Goal: Transaction & Acquisition: Purchase product/service

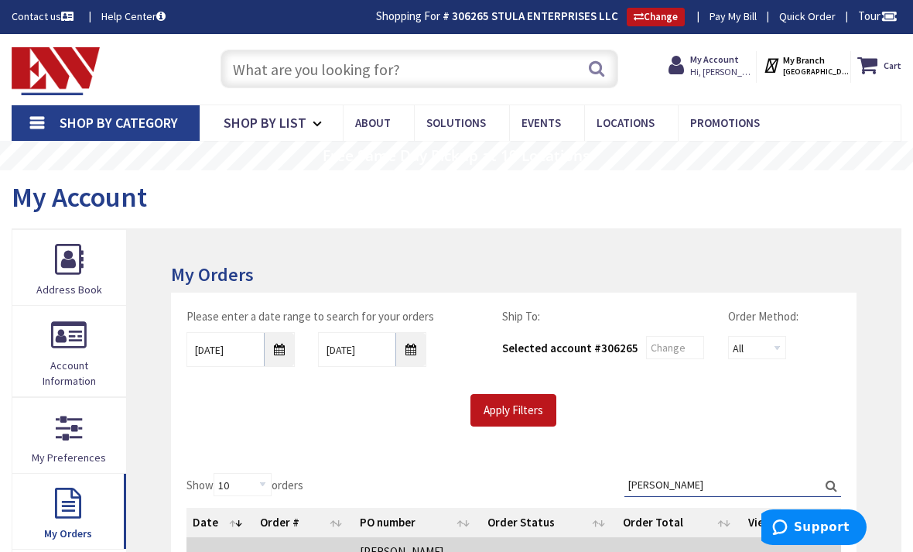
click at [539, 78] on input "text" at bounding box center [420, 69] width 399 height 39
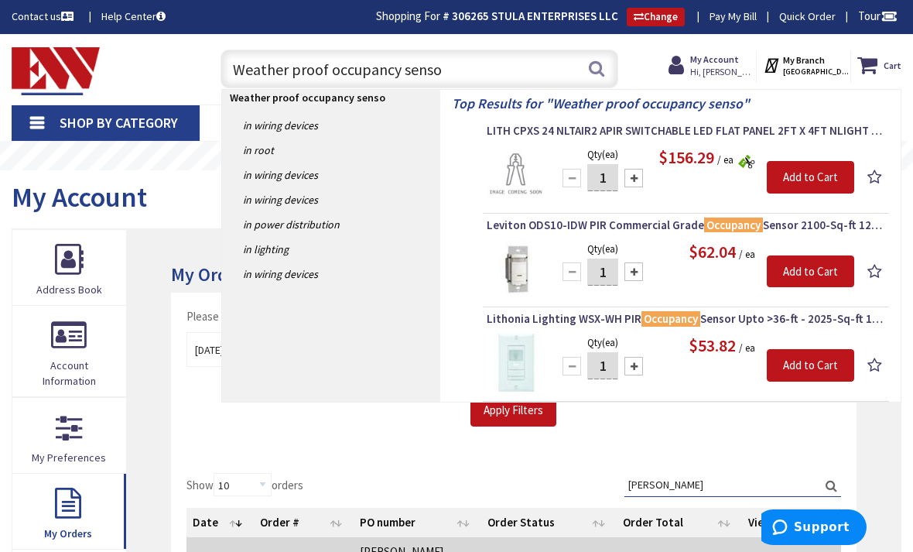
type input "Weather proof occupancy sensor"
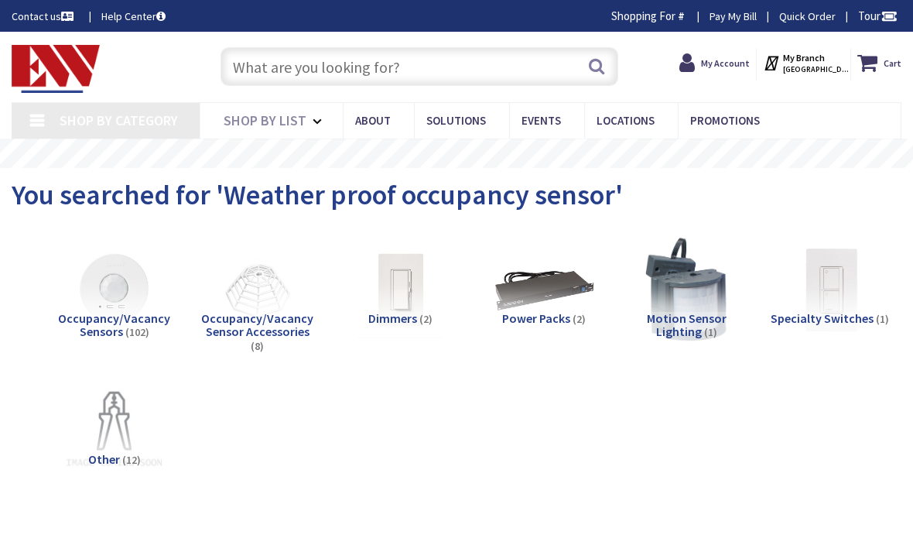
type input "[GEOGRAPHIC_DATA] 01344, [GEOGRAPHIC_DATA]"
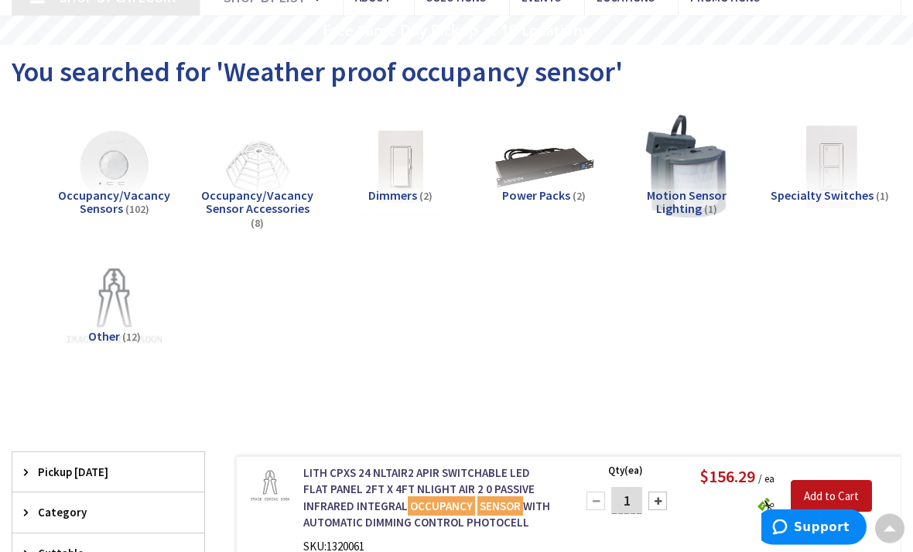
scroll to position [123, 0]
click at [101, 181] on img at bounding box center [114, 166] width 117 height 117
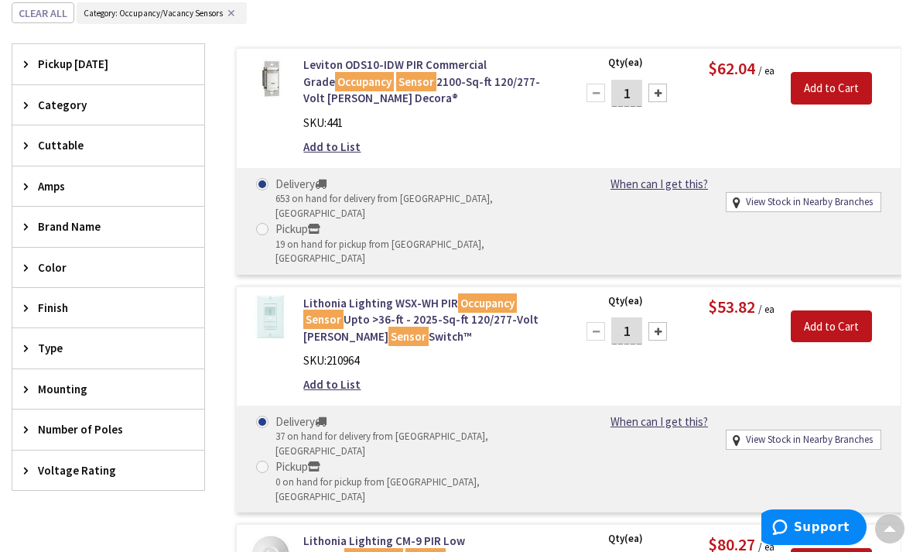
scroll to position [0, 0]
click at [116, 152] on div "Cuttable" at bounding box center [108, 144] width 192 height 39
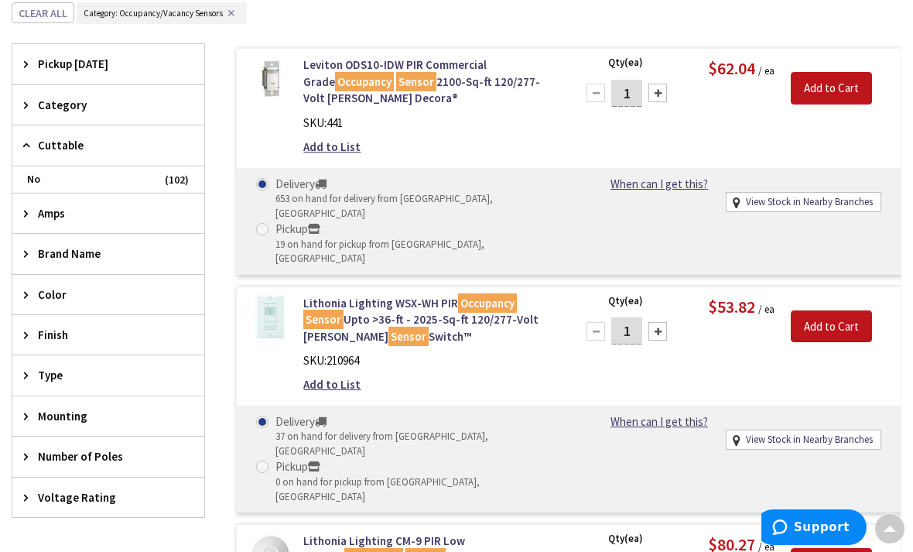
click at [31, 144] on icon at bounding box center [30, 145] width 12 height 12
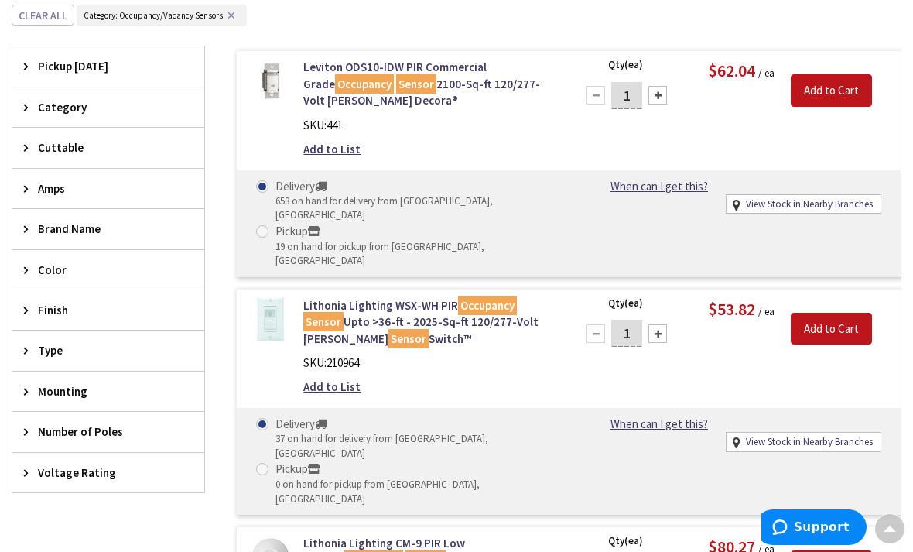
click at [33, 101] on icon at bounding box center [30, 107] width 12 height 12
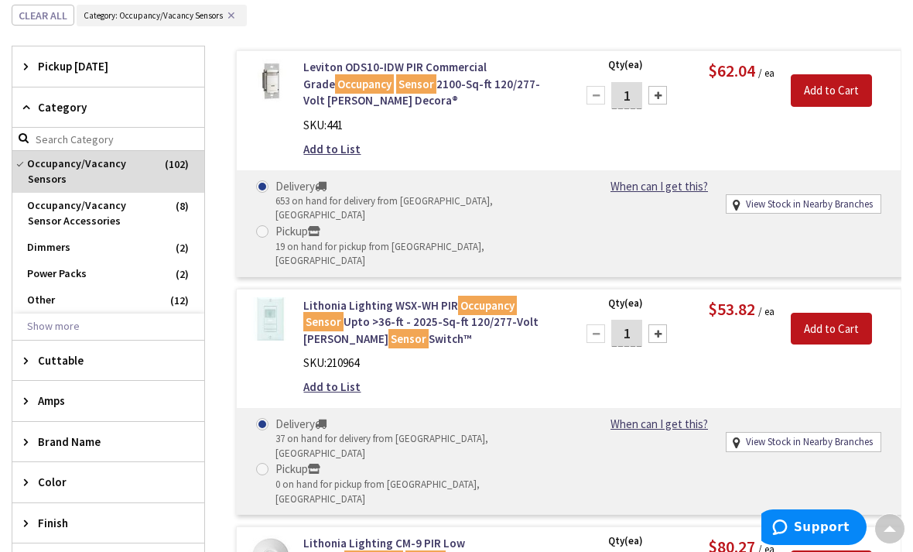
click at [35, 101] on icon at bounding box center [30, 107] width 12 height 12
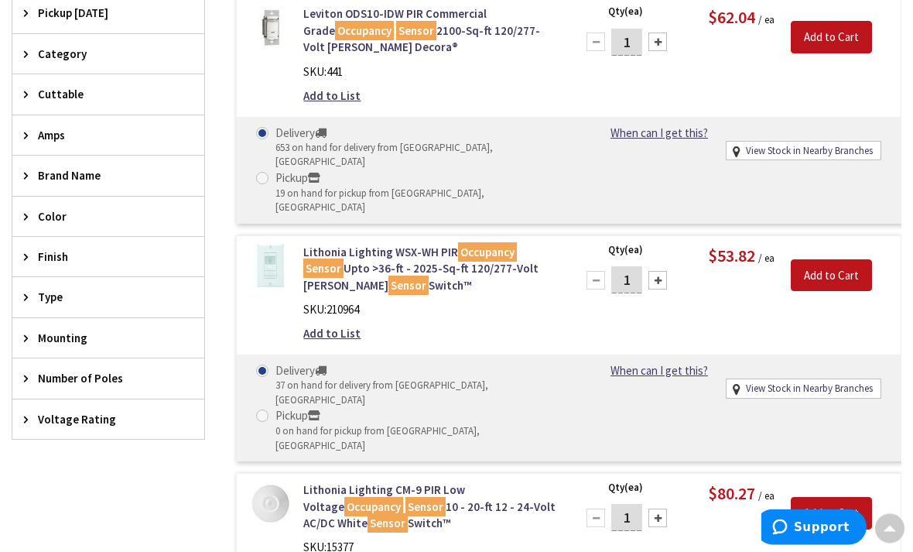
scroll to position [609, 0]
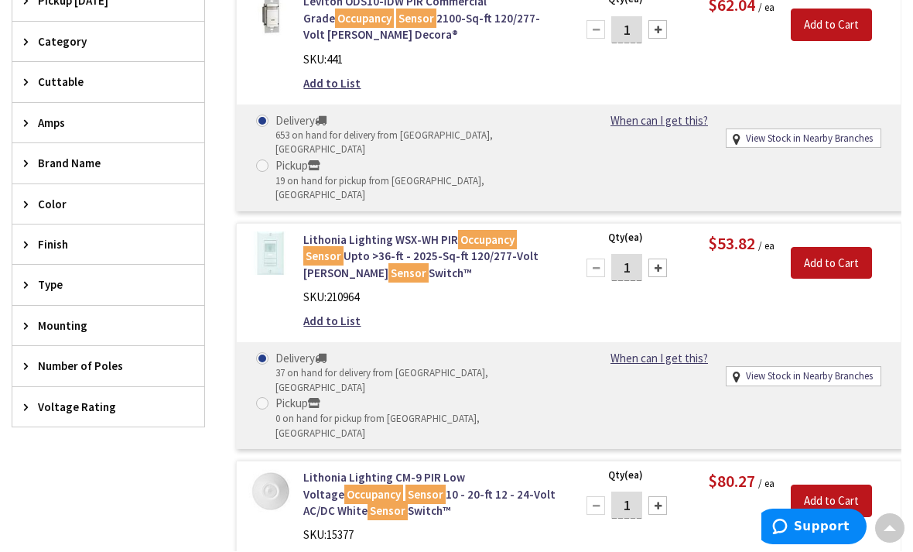
click at [27, 279] on icon at bounding box center [30, 285] width 12 height 12
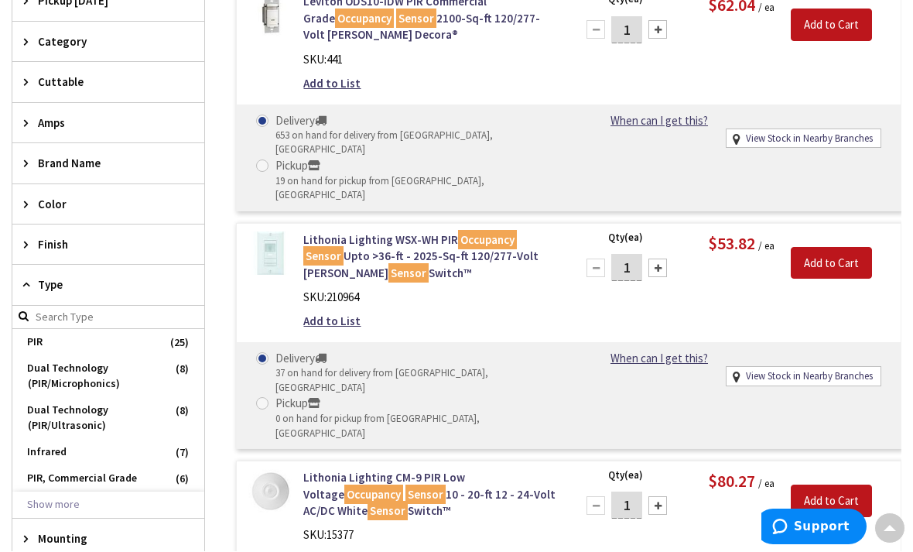
scroll to position [610, 0]
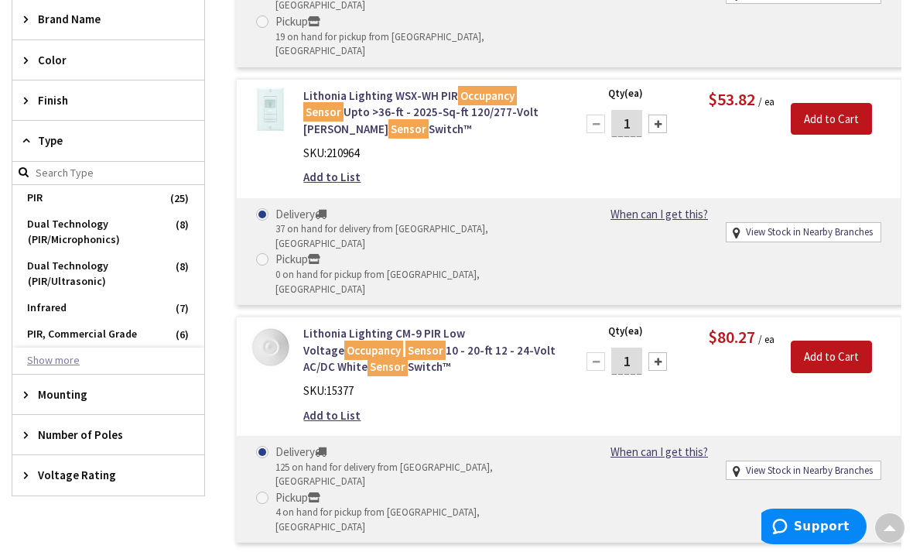
click at [41, 349] on button "Show more" at bounding box center [108, 361] width 192 height 26
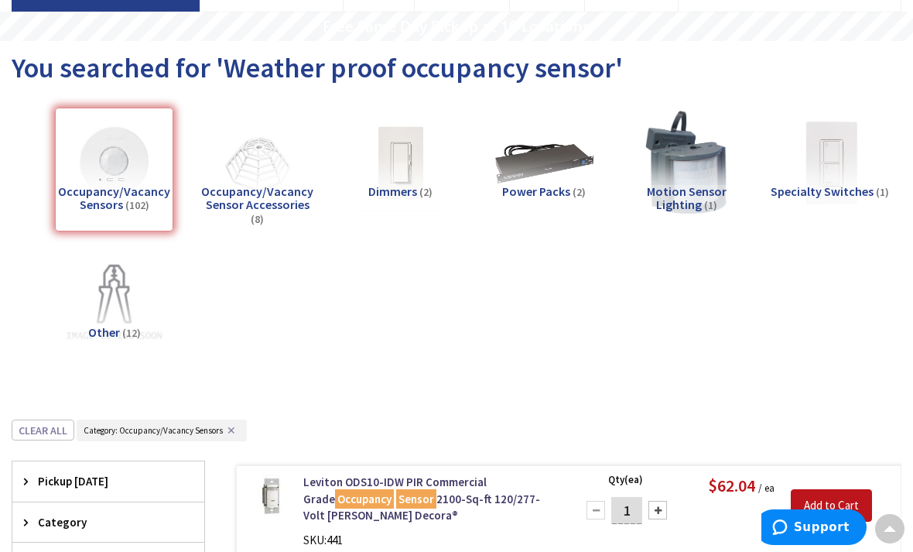
scroll to position [0, 0]
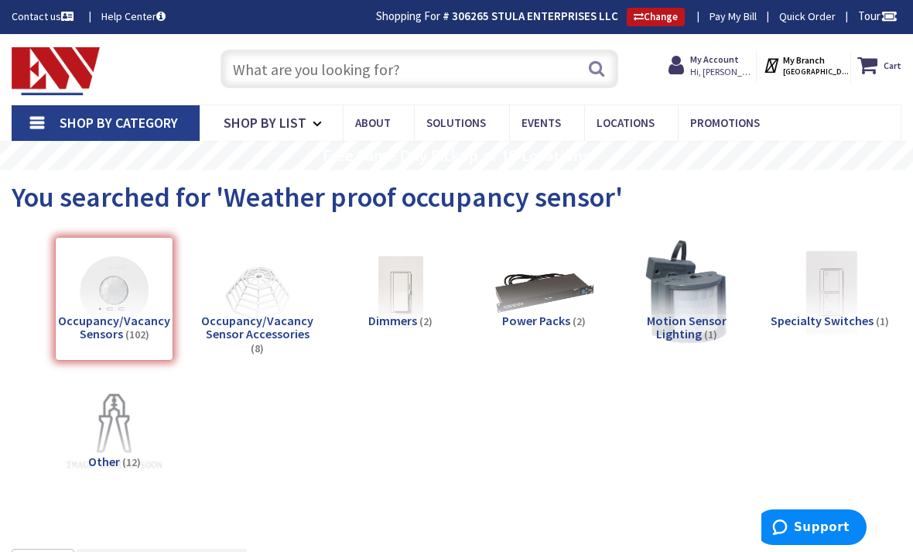
click at [448, 59] on input "text" at bounding box center [420, 69] width 399 height 39
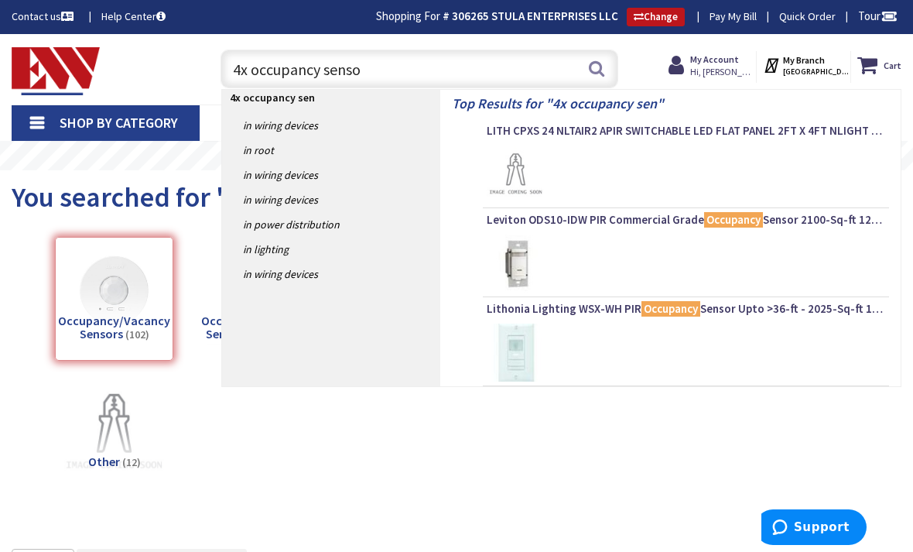
type input "4x occupancy sensor"
